Goal: Information Seeking & Learning: Learn about a topic

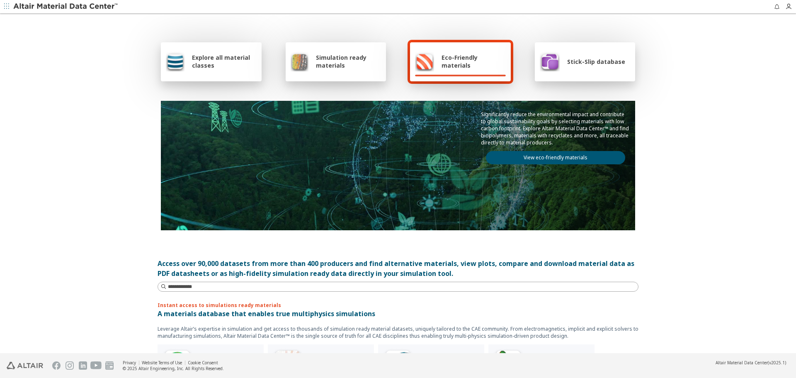
click at [243, 59] on span "Explore all material classes" at bounding box center [224, 61] width 65 height 16
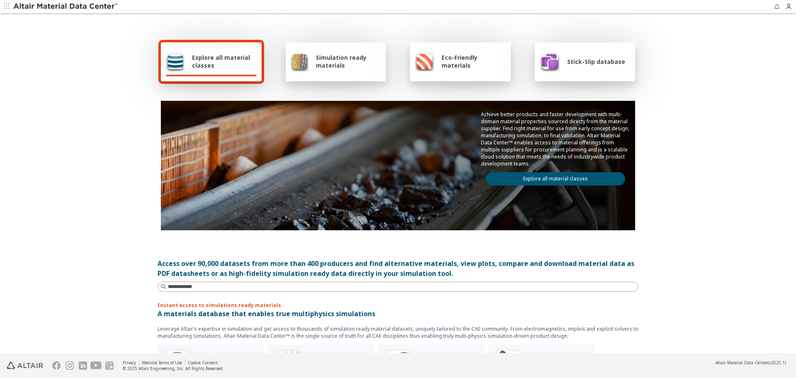
click at [547, 180] on link "Explore all material classes" at bounding box center [555, 178] width 139 height 13
click at [576, 177] on link "Explore all material classes" at bounding box center [555, 178] width 139 height 13
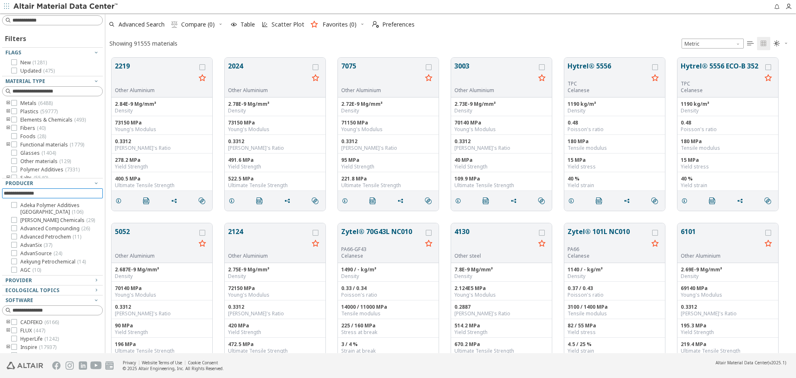
click at [66, 192] on input at bounding box center [53, 193] width 99 height 9
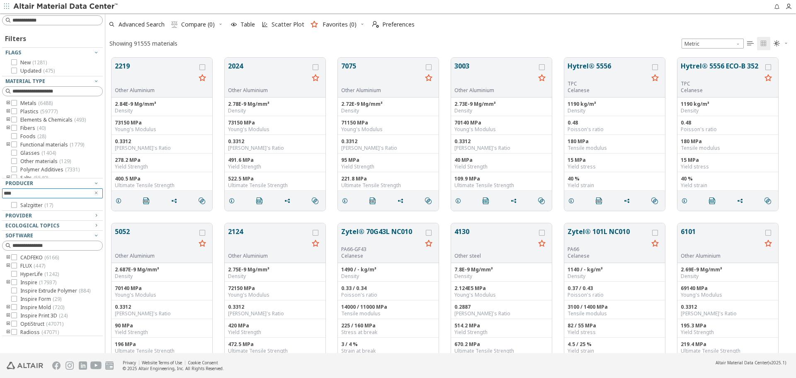
click at [34, 207] on div at bounding box center [50, 208] width 97 height 4
type input "****"
click at [36, 206] on span "Salzgitter ( 17 )" at bounding box center [36, 205] width 33 height 7
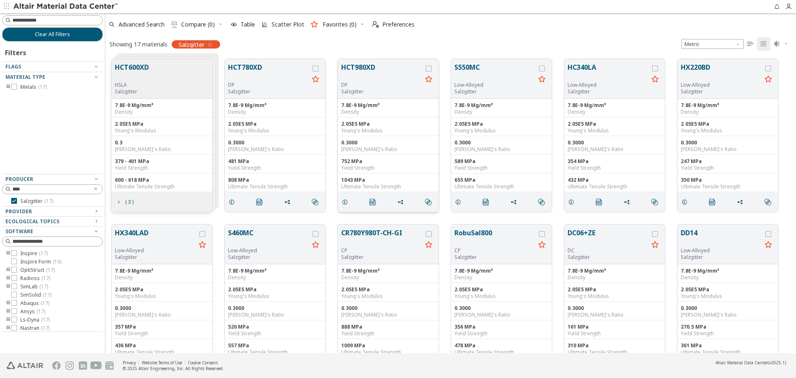
click at [356, 70] on button "HCT980XD" at bounding box center [381, 71] width 81 height 19
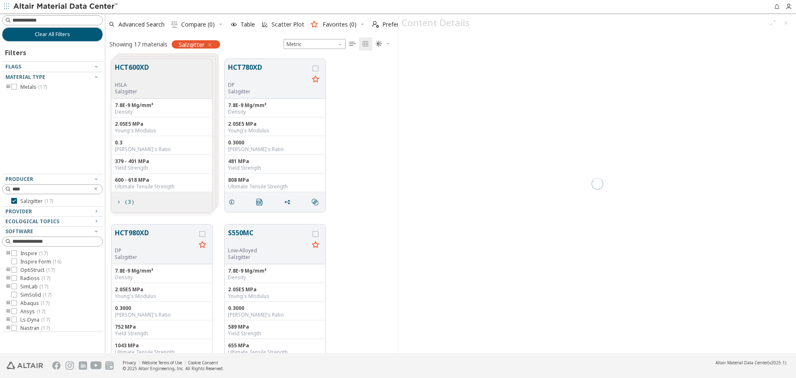
scroll to position [294, 286]
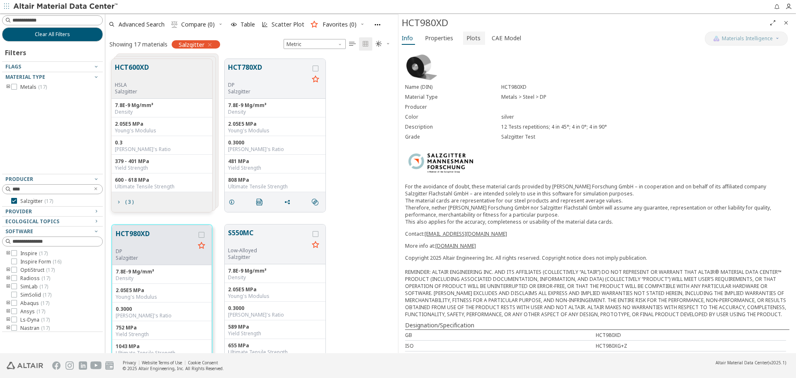
click at [471, 37] on span "Plots" at bounding box center [473, 38] width 14 height 13
